Goal: Task Accomplishment & Management: Use online tool/utility

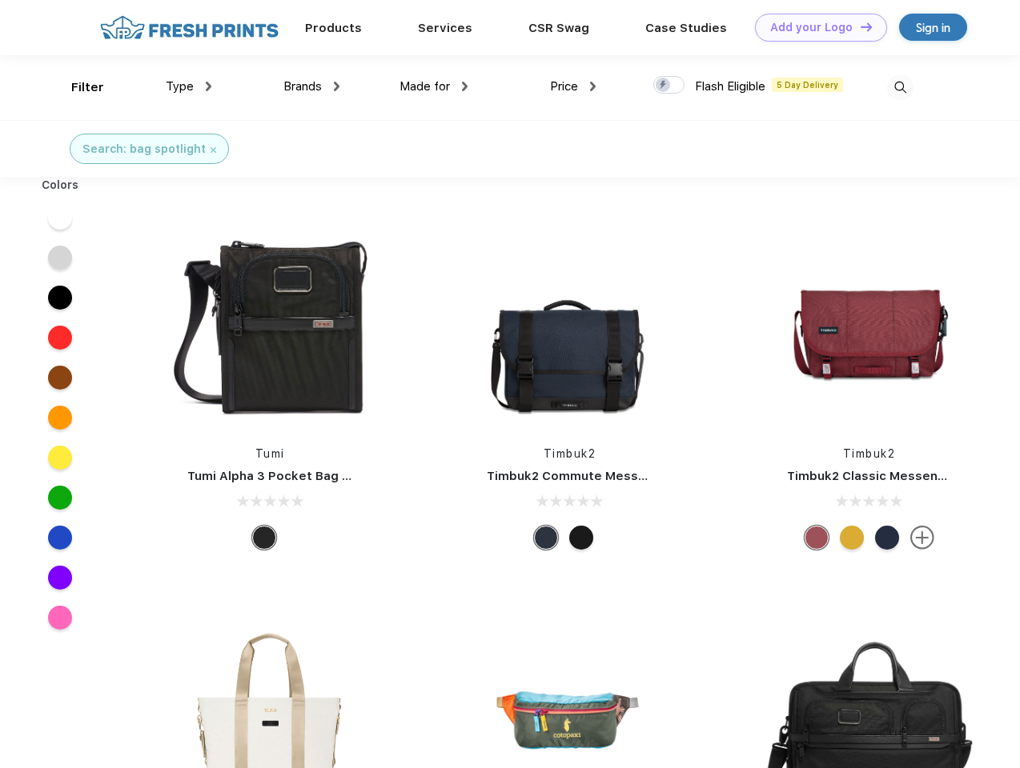
click at [815, 27] on link "Add your Logo Design Tool" at bounding box center [821, 28] width 132 height 28
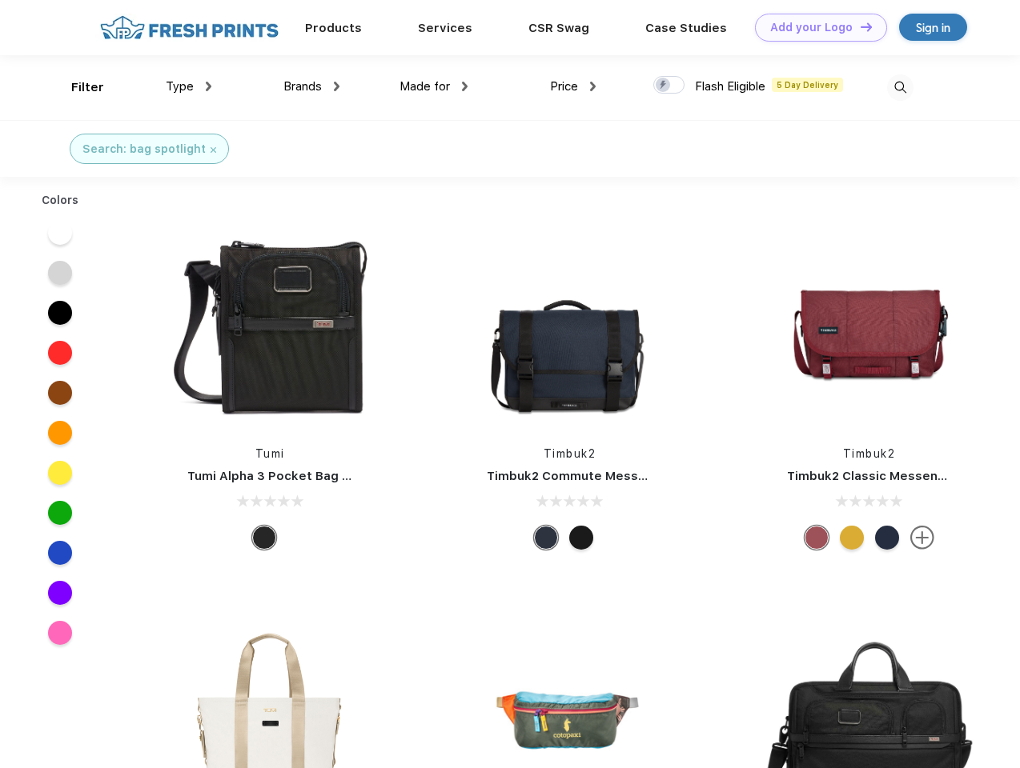
click at [0, 0] on div "Design Tool" at bounding box center [0, 0] width 0 height 0
click at [859, 26] on link "Add your Logo Design Tool" at bounding box center [821, 28] width 132 height 28
click at [77, 87] on div "Filter" at bounding box center [87, 87] width 33 height 18
click at [189, 86] on span "Type" at bounding box center [180, 86] width 28 height 14
click at [311, 86] on span "Brands" at bounding box center [302, 86] width 38 height 14
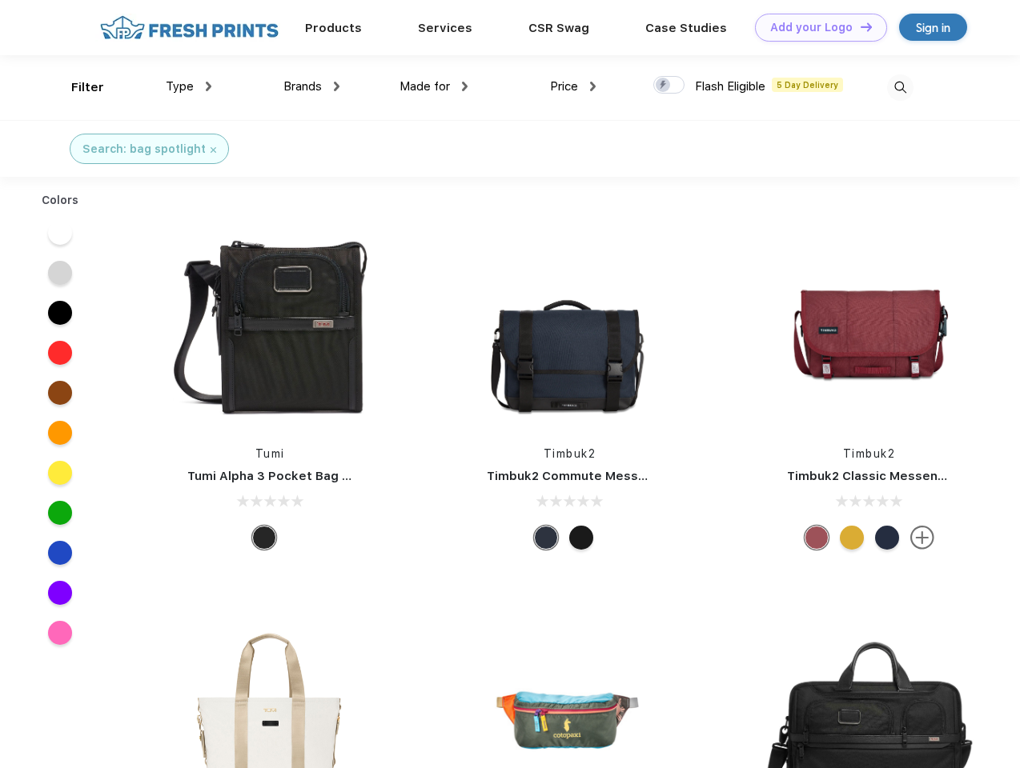
click at [434, 86] on span "Made for" at bounding box center [424, 86] width 50 height 14
click at [573, 86] on span "Price" at bounding box center [564, 86] width 28 height 14
click at [669, 86] on div at bounding box center [668, 85] width 31 height 18
click at [663, 86] on input "checkbox" at bounding box center [658, 80] width 10 height 10
click at [900, 87] on img at bounding box center [900, 87] width 26 height 26
